Goal: Navigation & Orientation: Find specific page/section

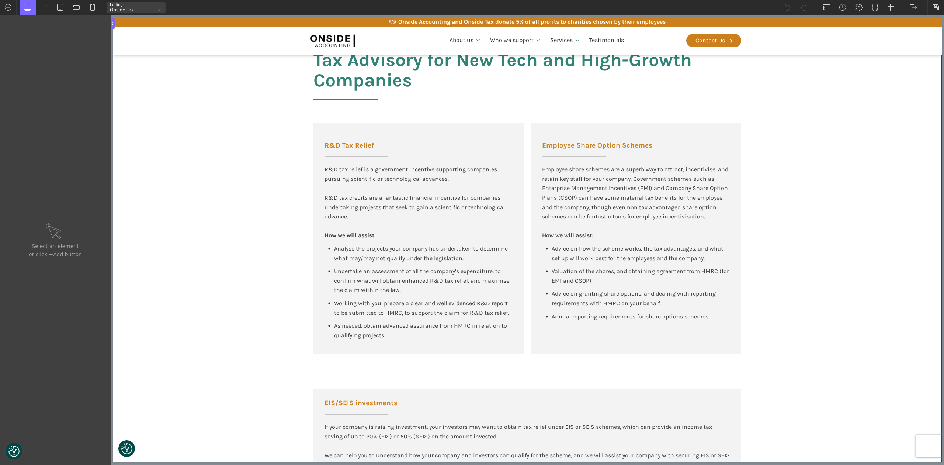
scroll to position [443, 0]
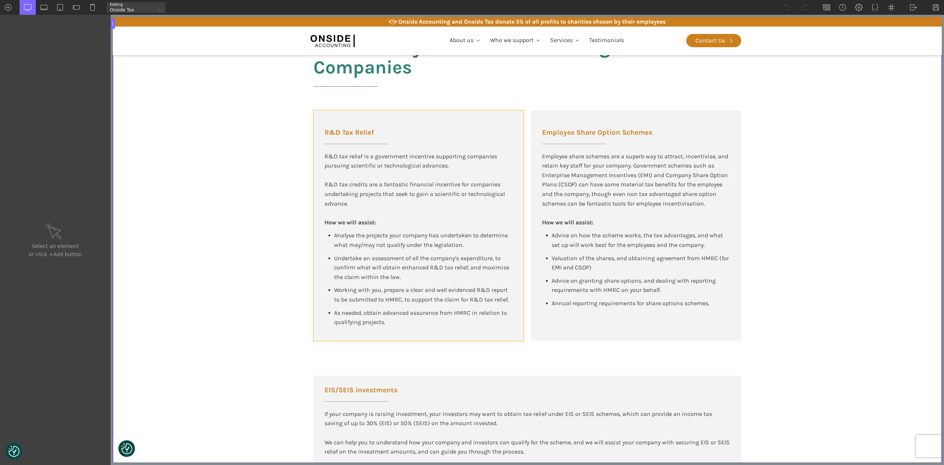
click at [516, 260] on div "R&D Tax Relief R&D tax relief is a government incentive supporting companies pu…" at bounding box center [419, 225] width 210 height 231
type input "div_block-147-137"
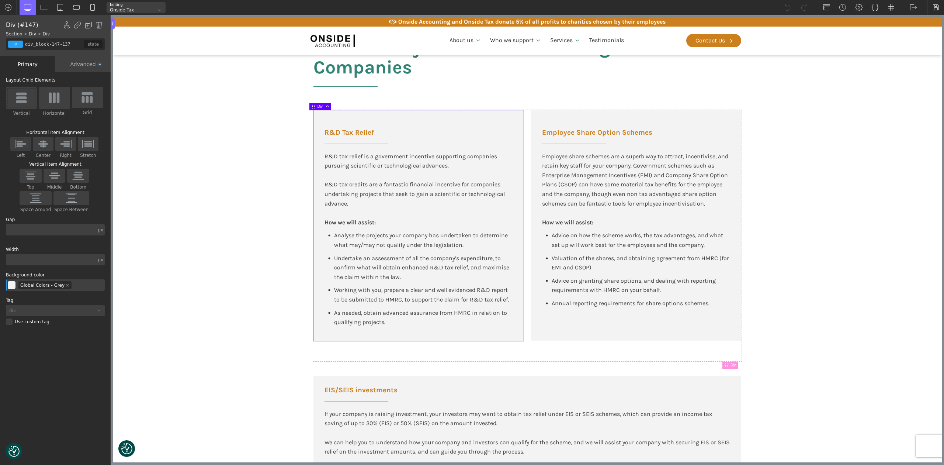
click at [84, 63] on div "Advanced" at bounding box center [82, 64] width 55 height 16
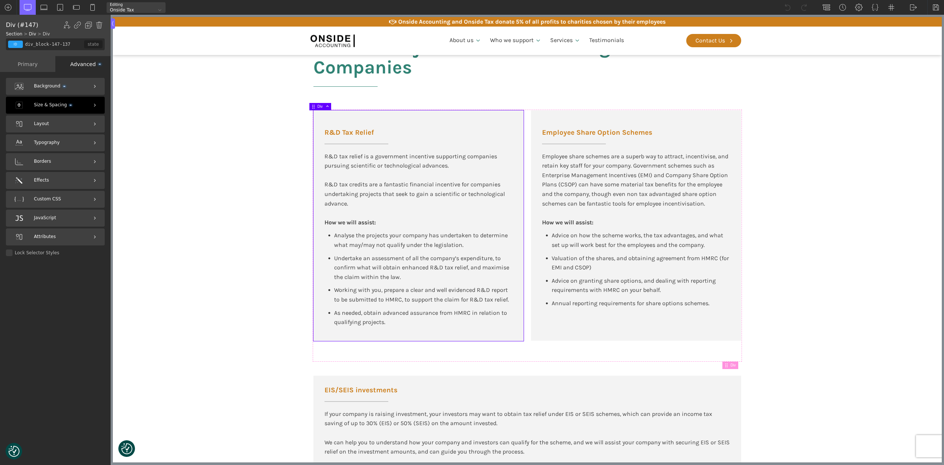
click at [43, 103] on span "Size & Spacing" at bounding box center [53, 104] width 38 height 7
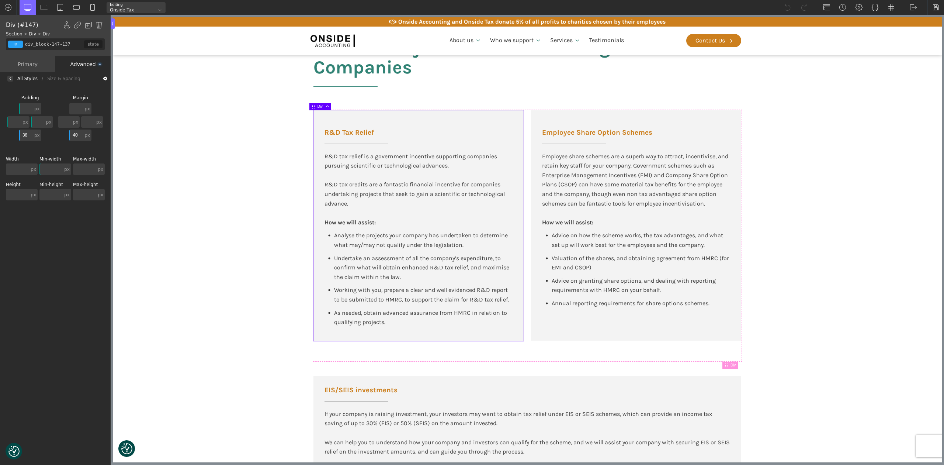
click at [18, 193] on input "text" at bounding box center [17, 194] width 23 height 11
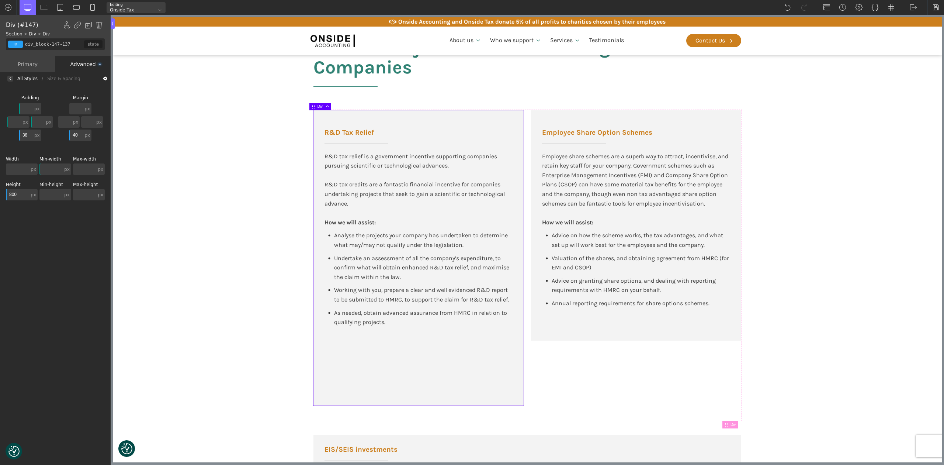
drag, startPoint x: 18, startPoint y: 193, endPoint x: 0, endPoint y: 194, distance: 18.1
click at [0, 194] on div "Background Size & Spacing [GEOGRAPHIC_DATA] px px % em rem auto vw vh none px p…" at bounding box center [55, 275] width 111 height 381
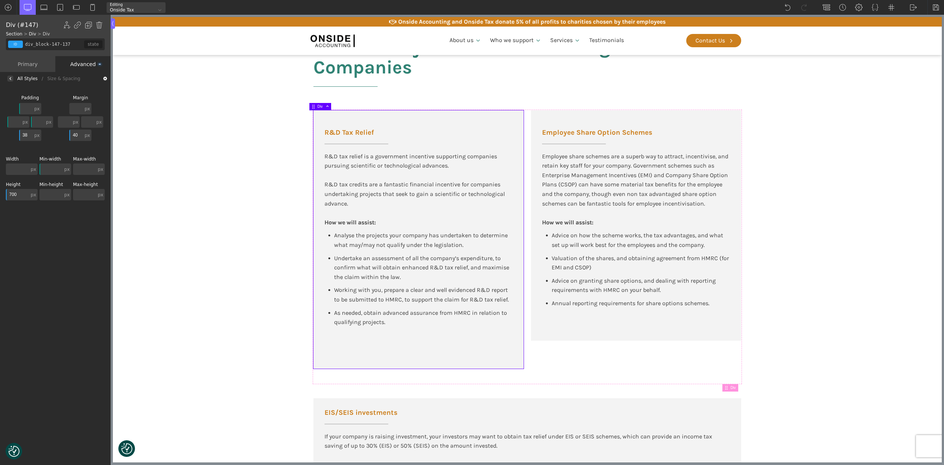
click at [12, 192] on input "700" at bounding box center [17, 194] width 23 height 11
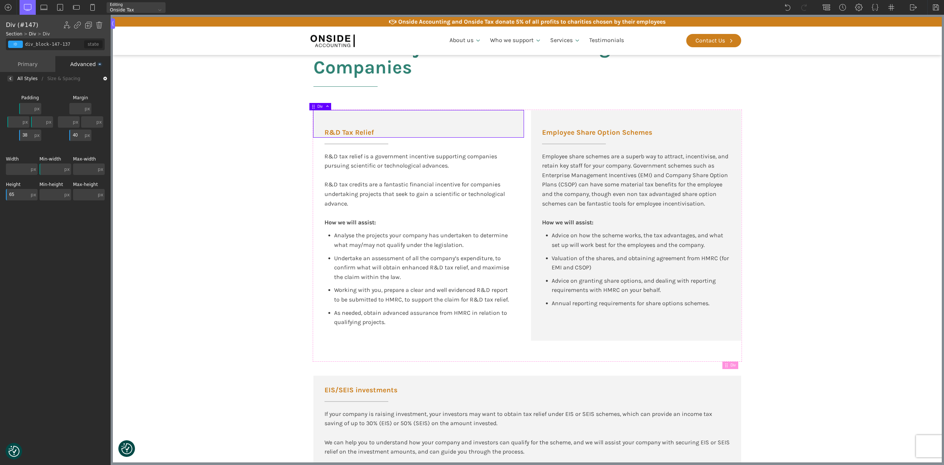
type input "650"
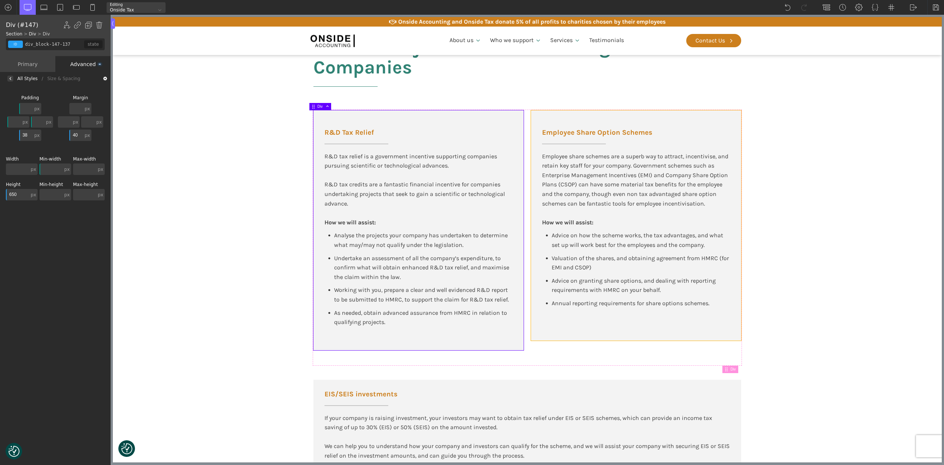
click at [533, 334] on div "Employee Share Option Schemes Employee share schemes are a superb way to attrac…" at bounding box center [636, 225] width 210 height 230
type input "div_block-157-137"
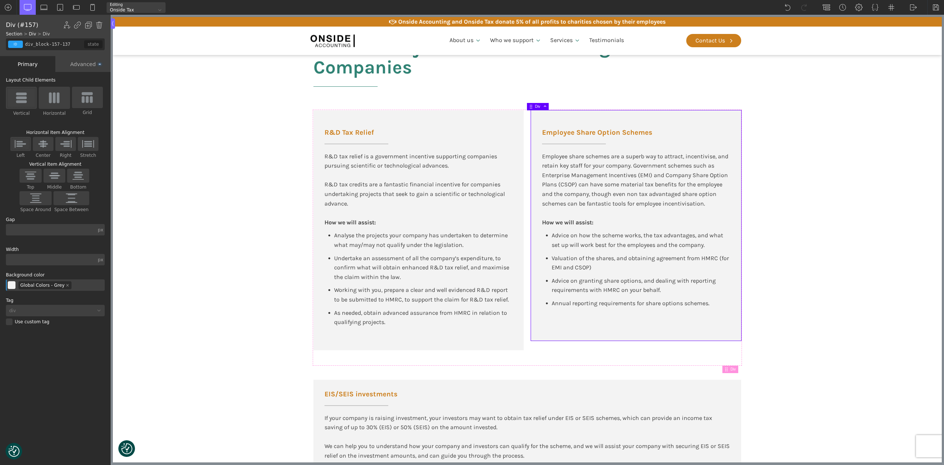
click at [82, 60] on div "Advanced" at bounding box center [82, 64] width 55 height 16
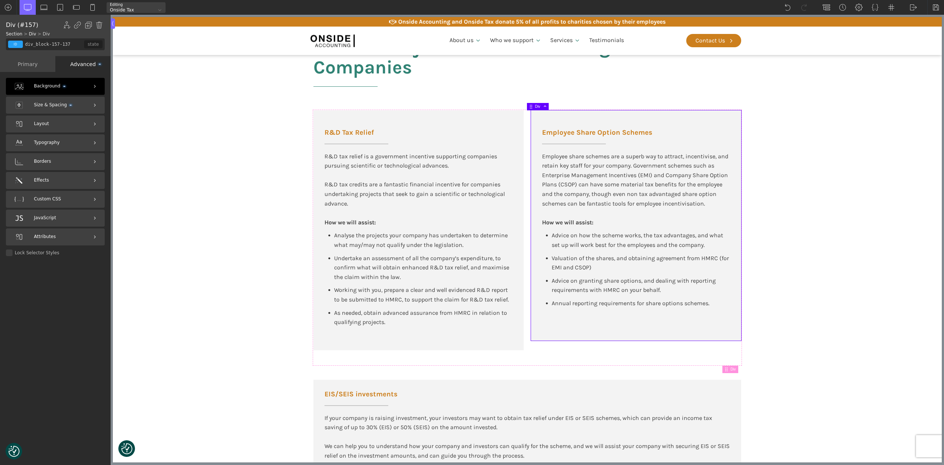
click at [40, 105] on span "Size & Spacing" at bounding box center [53, 104] width 38 height 7
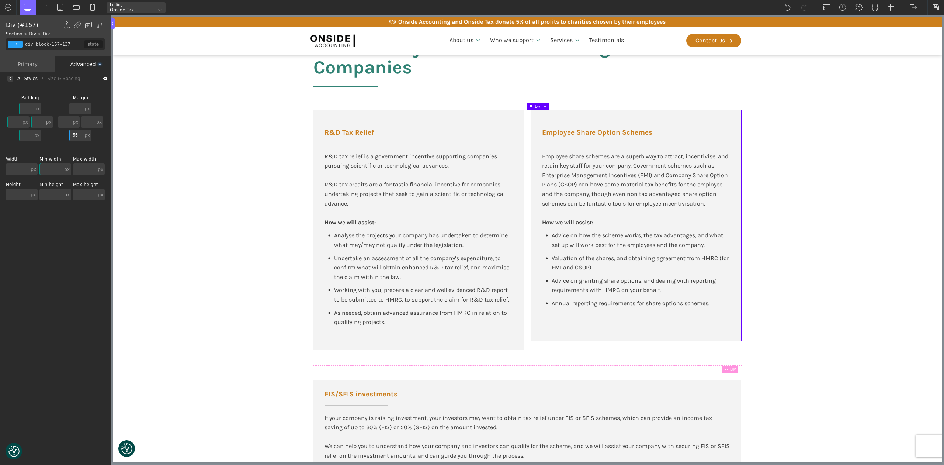
click at [18, 195] on input "text" at bounding box center [17, 194] width 23 height 11
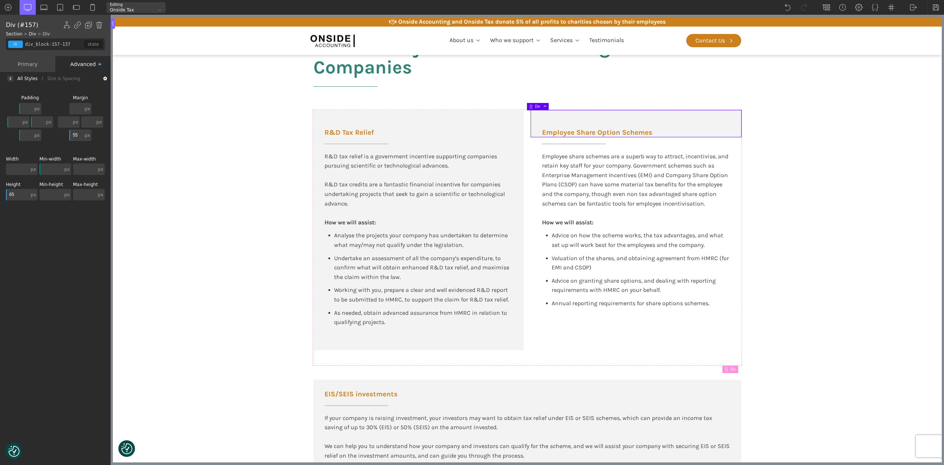
type input "650"
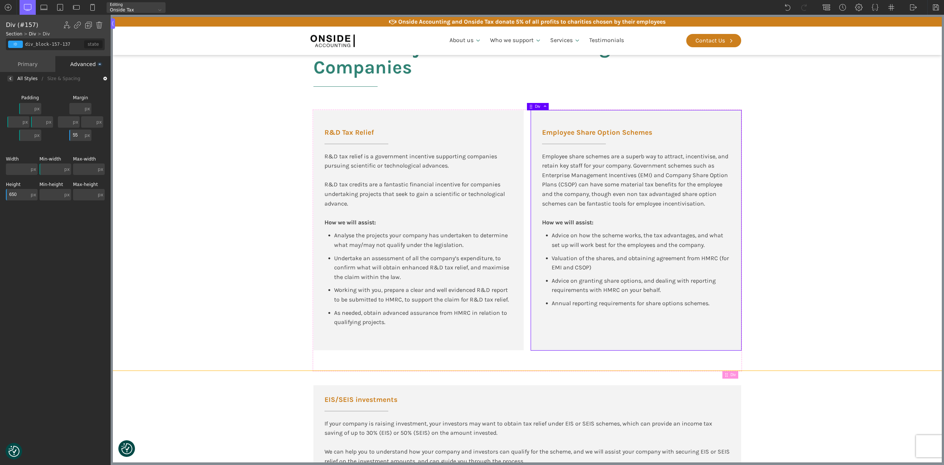
click at [172, 201] on section "Tax Advisory for New Tech and High-Growth Companies R&D Tax Relief R&D tax reli…" at bounding box center [527, 195] width 829 height 349
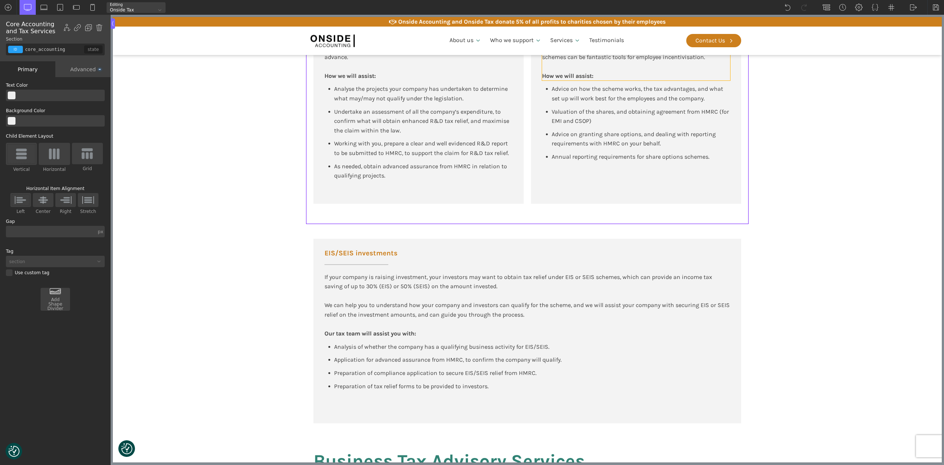
scroll to position [590, 0]
click at [664, 255] on div "EIS/SEIS investments If your company is raising investment, your investors may …" at bounding box center [528, 330] width 428 height 184
type input "div_block-856-175"
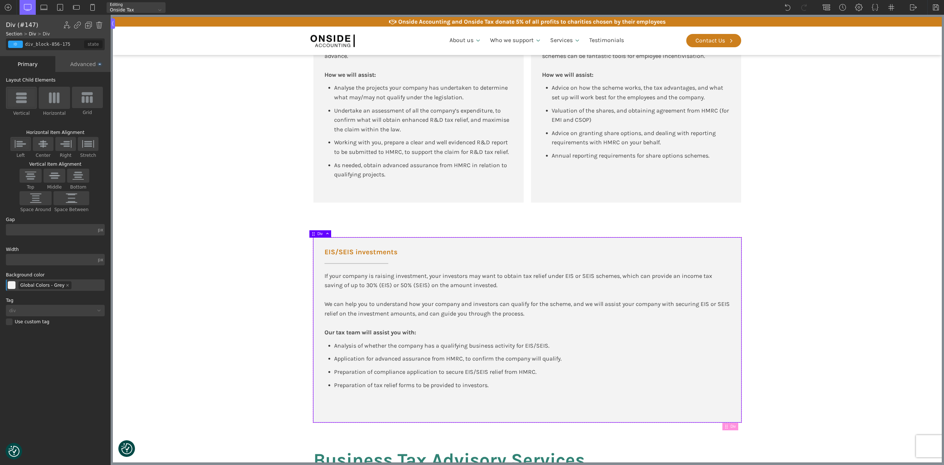
click at [76, 61] on div "Advanced" at bounding box center [82, 64] width 55 height 16
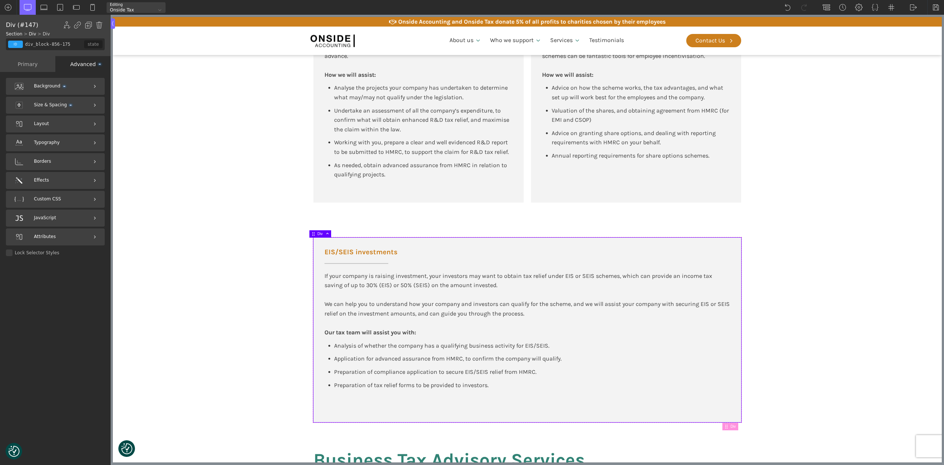
click at [45, 108] on div "Size & Spacing" at bounding box center [55, 105] width 99 height 17
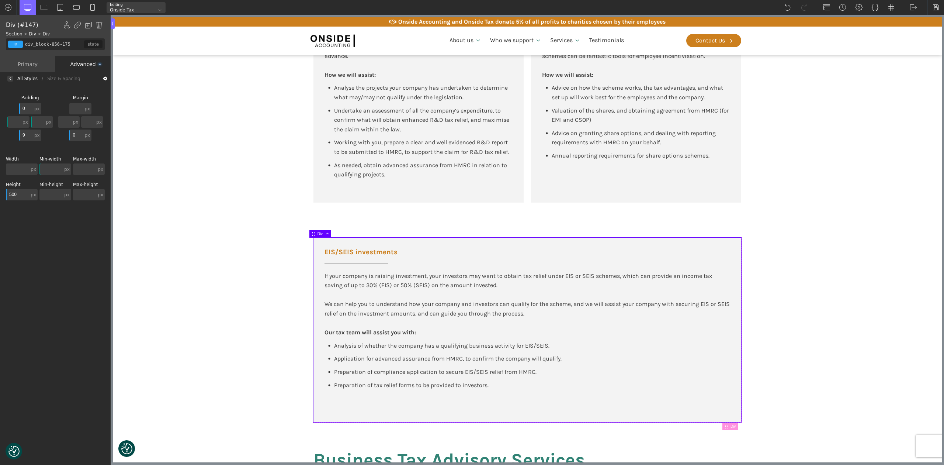
click at [19, 196] on input "500" at bounding box center [17, 194] width 23 height 11
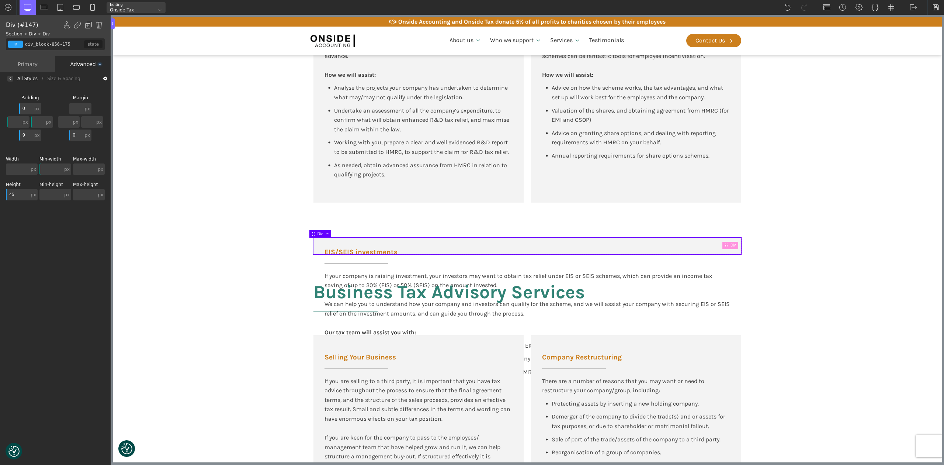
type input "450"
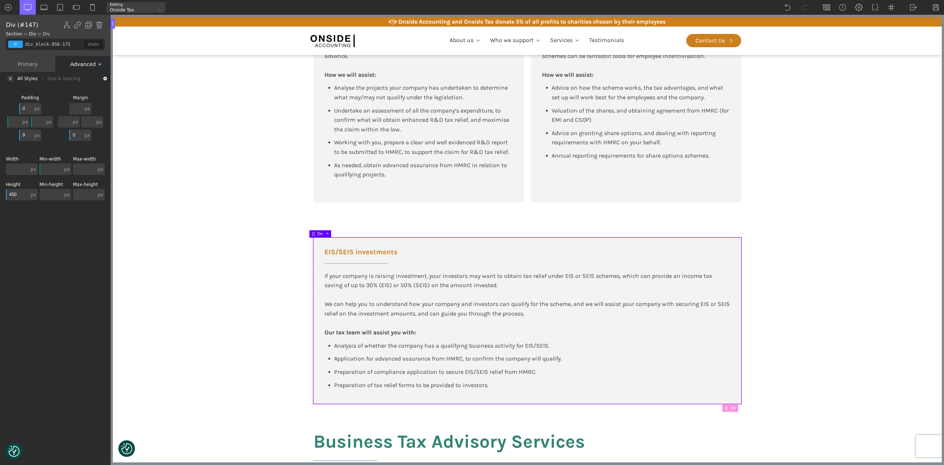
click at [19, 196] on input "450" at bounding box center [17, 194] width 23 height 11
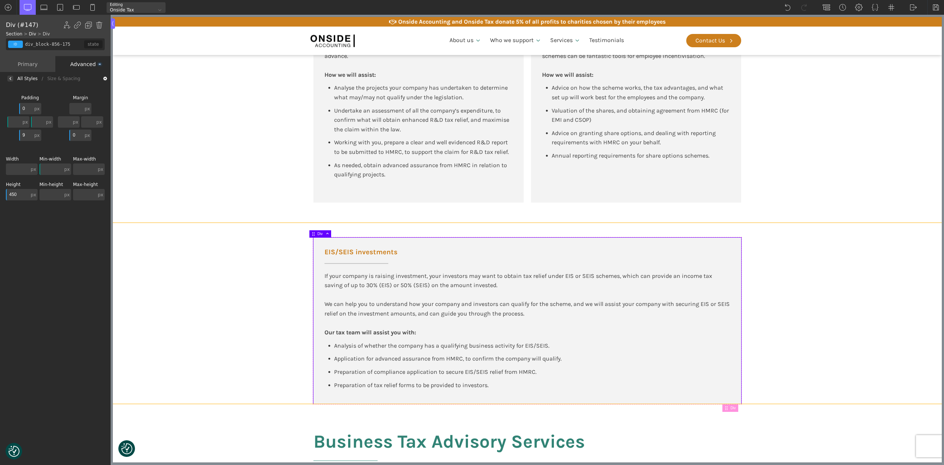
click at [137, 229] on section "EIS/SEIS investments If your company is raising investment, your investors may …" at bounding box center [527, 313] width 829 height 181
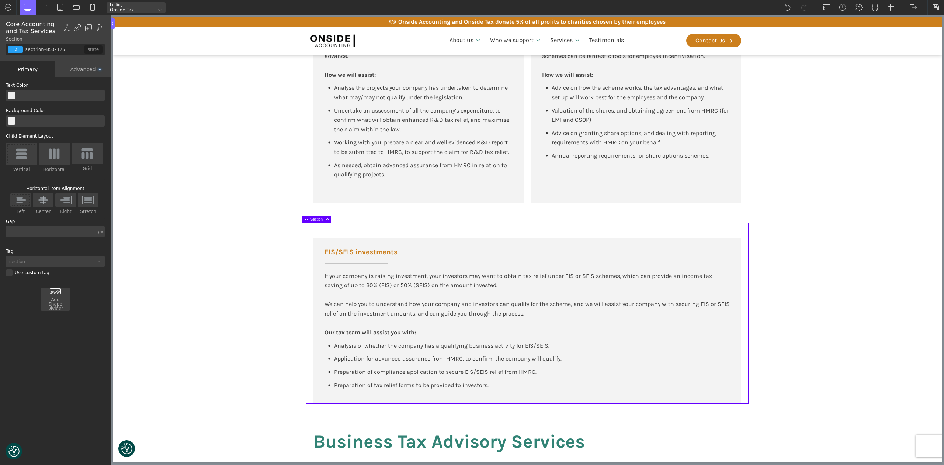
click at [139, 231] on section "EIS/SEIS investments If your company is raising investment, your investors may …" at bounding box center [527, 313] width 829 height 181
click at [764, 287] on section "EIS/SEIS investments If your company is raising investment, your investors may …" at bounding box center [527, 313] width 829 height 181
click at [826, 277] on section "EIS/SEIS investments If your company is raising investment, your investors may …" at bounding box center [527, 313] width 829 height 181
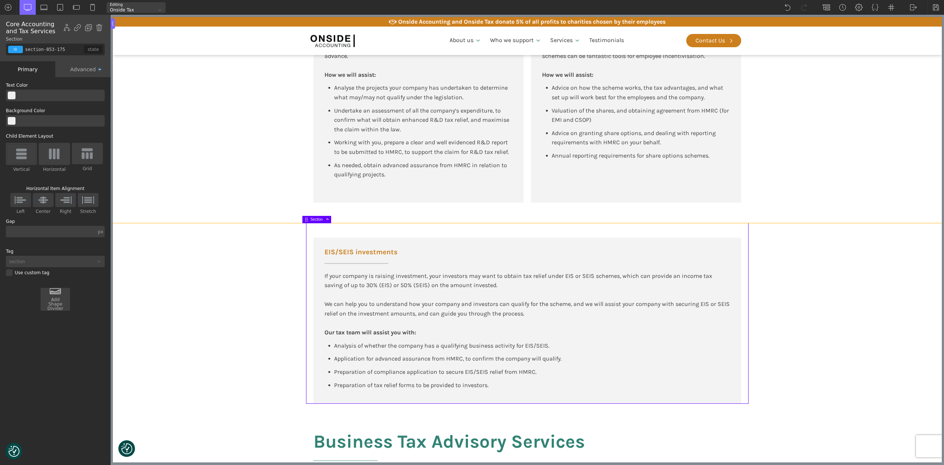
click at [836, 214] on section "Tax Advisory for New Tech and High-Growth Companies R&D Tax Relief R&D tax reli…" at bounding box center [527, 48] width 829 height 349
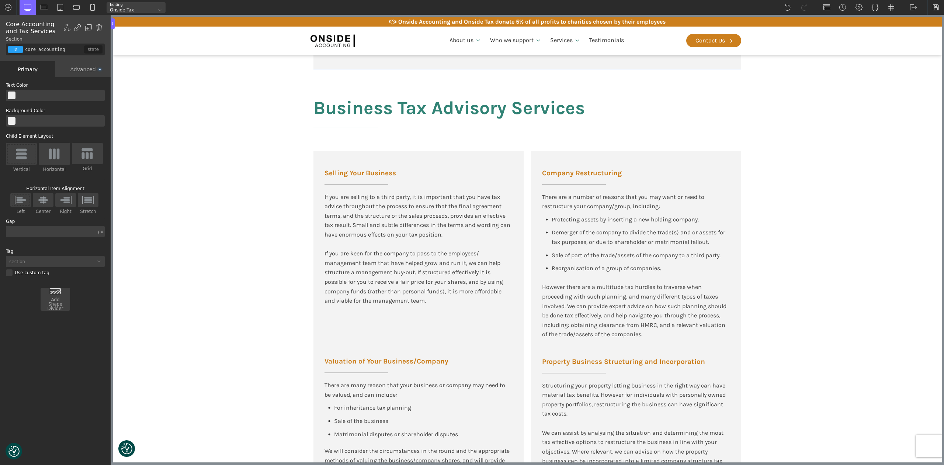
scroll to position [983, 0]
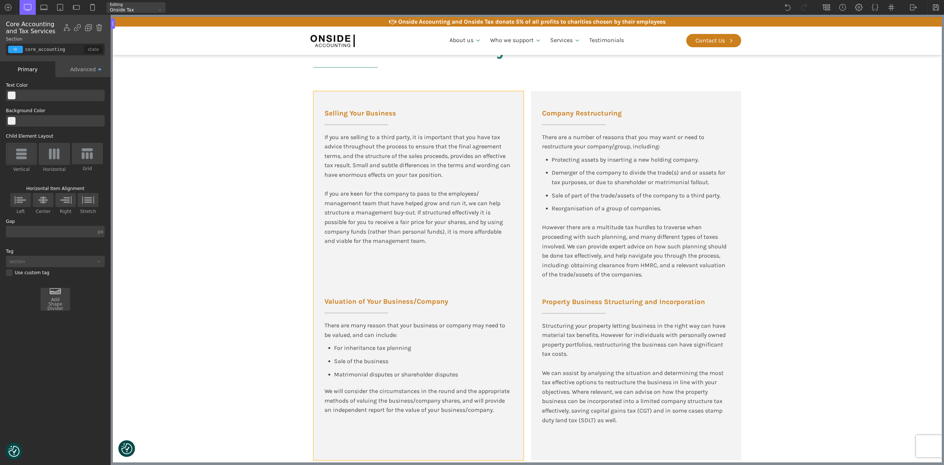
click at [439, 111] on div "Selling Your Business If you are selling to a third party, it is important that…" at bounding box center [419, 275] width 210 height 369
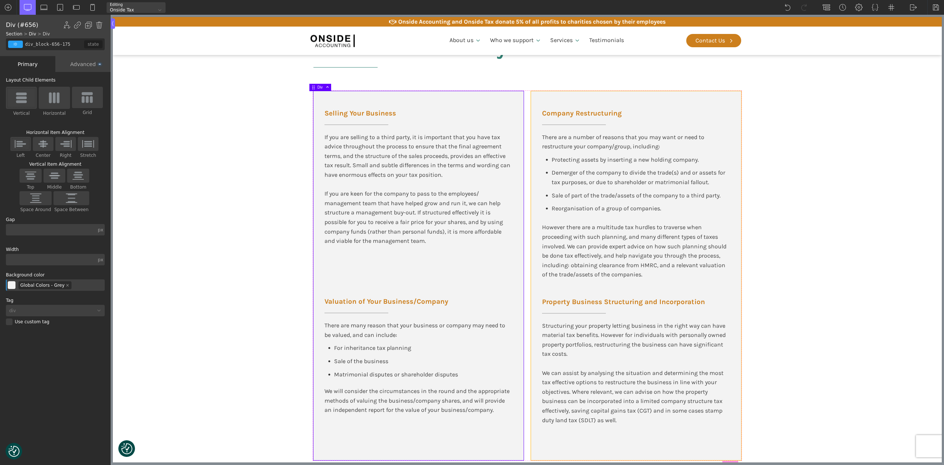
click at [573, 104] on div "Company Restructuring There are a number of reasons that you may want or need t…" at bounding box center [636, 275] width 210 height 369
click at [843, 164] on section "Business Tax Advisory Services Selling Your Business If you are selling to a th…" at bounding box center [527, 235] width 829 height 450
type input "rd_tax_credits"
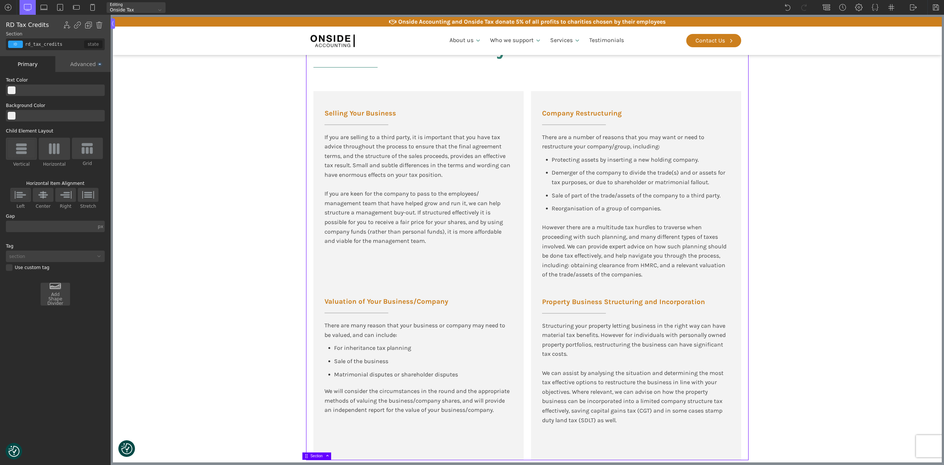
drag, startPoint x: 933, startPoint y: 8, endPoint x: 874, endPoint y: 96, distance: 106.1
click at [933, 9] on img at bounding box center [936, 7] width 7 height 7
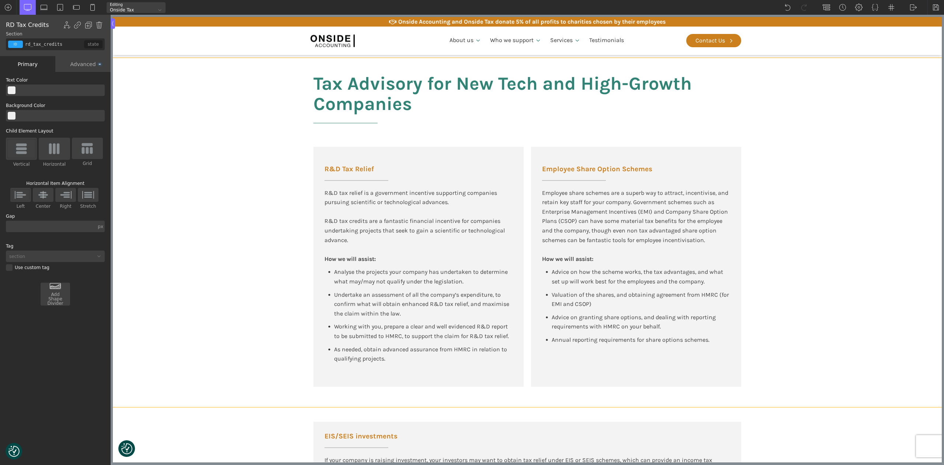
scroll to position [492, 0]
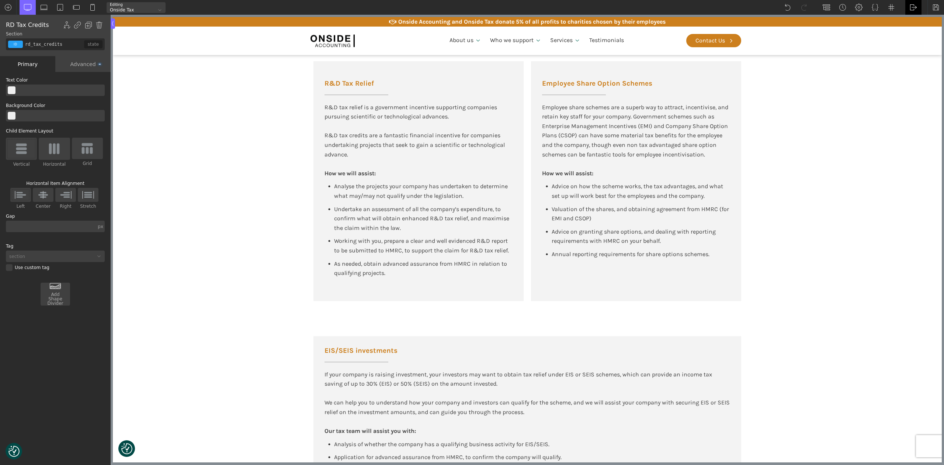
click at [912, 8] on img at bounding box center [913, 7] width 7 height 7
click at [914, 31] on link "Frontend" at bounding box center [921, 31] width 31 height 12
